Goal: Book appointment/travel/reservation

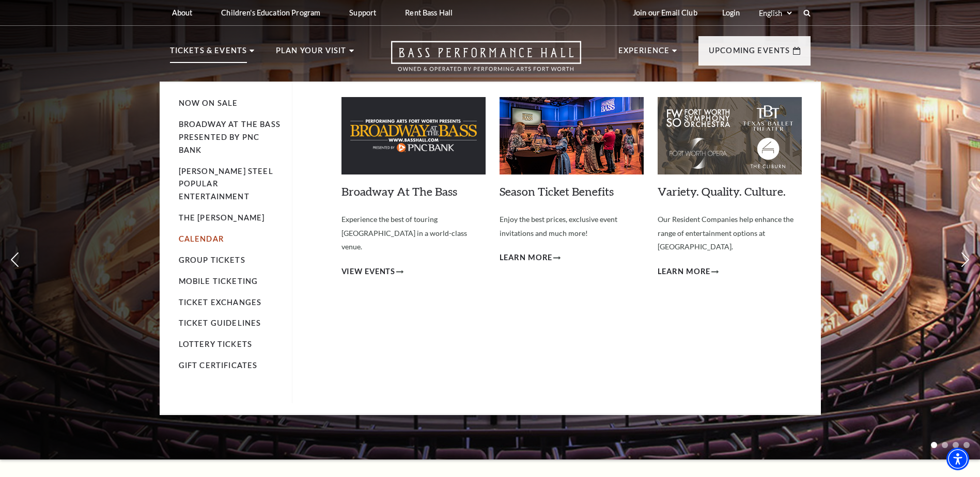
click at [217, 234] on link "Calendar" at bounding box center [201, 238] width 45 height 9
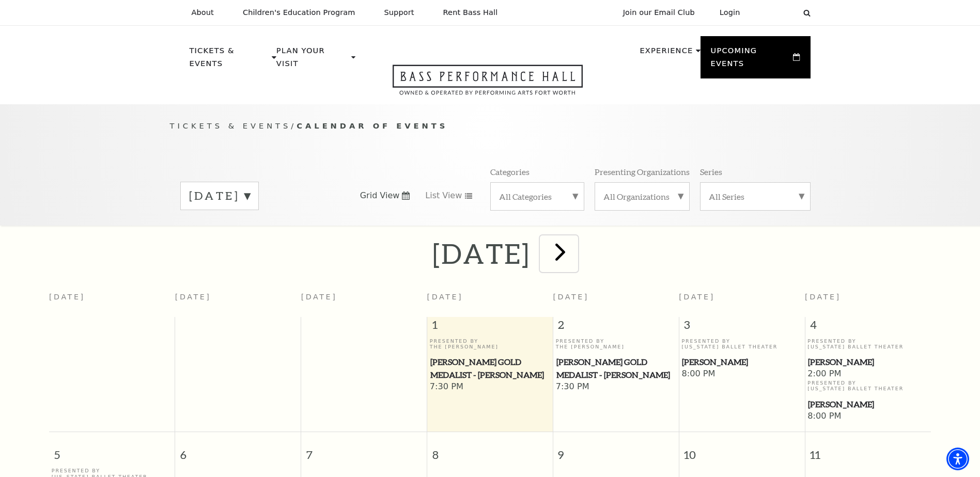
click at [575, 240] on span "next" at bounding box center [559, 251] width 29 height 29
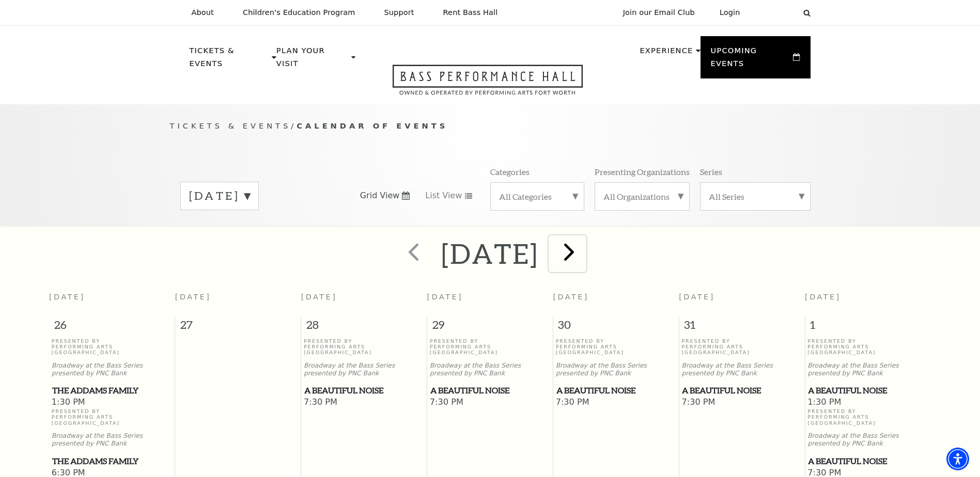
click at [584, 241] on span "next" at bounding box center [568, 251] width 29 height 29
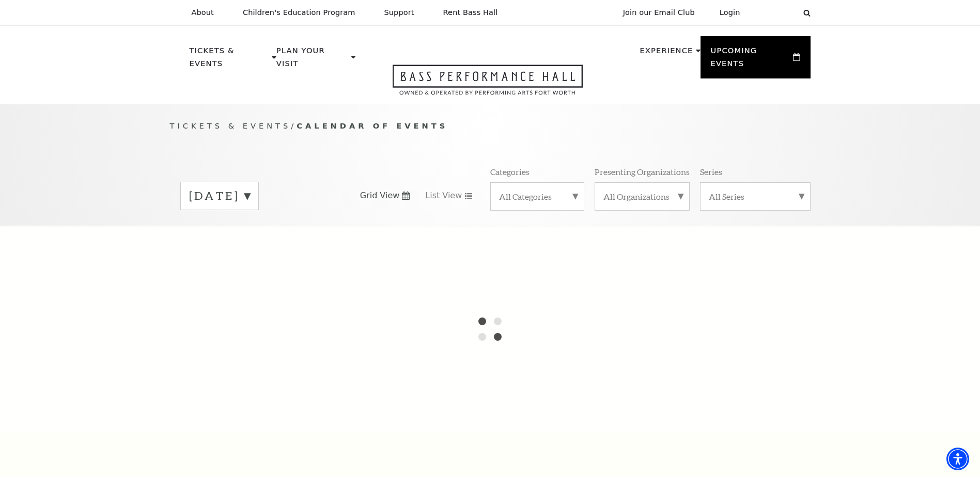
click at [250, 188] on label "[DATE]" at bounding box center [219, 196] width 61 height 16
click at [269, 228] on div at bounding box center [490, 329] width 980 height 207
click at [250, 207] on label "[DATE]" at bounding box center [219, 218] width 61 height 22
